Goal: Information Seeking & Learning: Learn about a topic

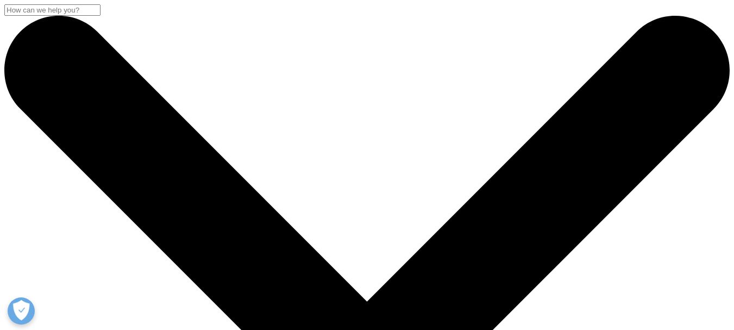
drag, startPoint x: 406, startPoint y: 177, endPoint x: 538, endPoint y: 173, distance: 131.5
copy h3 "Real World Evidence"
